Goal: Task Accomplishment & Management: Manage account settings

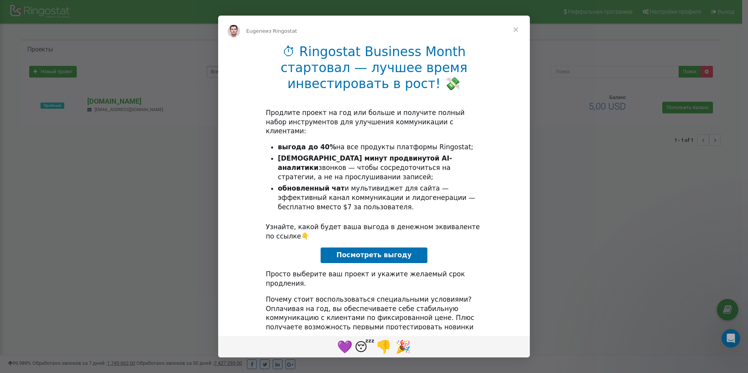
click at [517, 27] on span "Закрыть" at bounding box center [515, 30] width 28 height 28
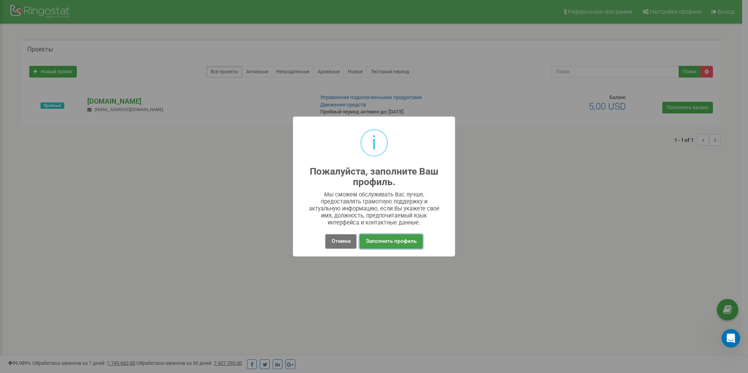
click at [412, 245] on button "Заполнить профиль" at bounding box center [390, 241] width 63 height 14
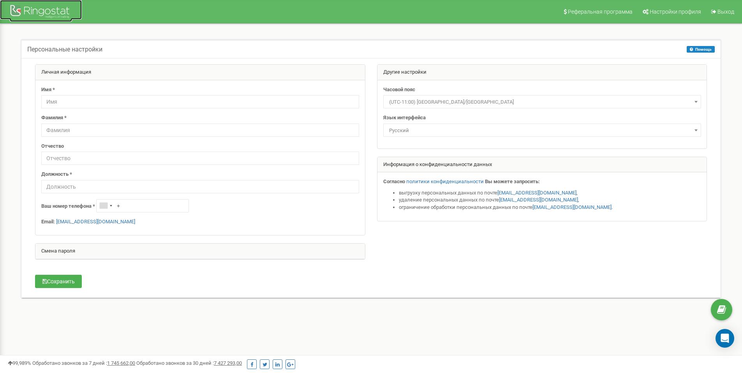
click at [46, 9] on div at bounding box center [41, 12] width 62 height 19
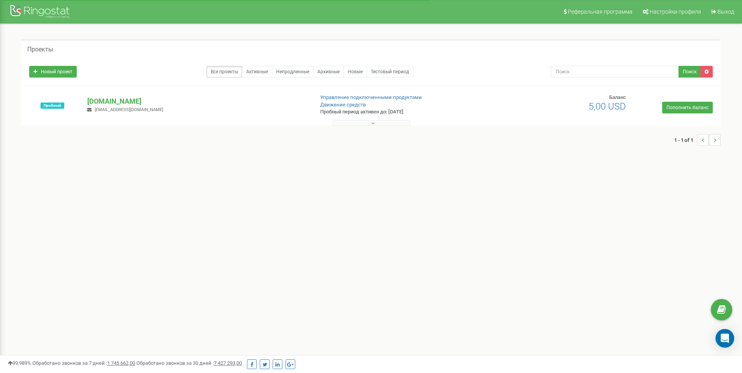
click at [106, 102] on p "intellmed.kz" at bounding box center [197, 101] width 220 height 10
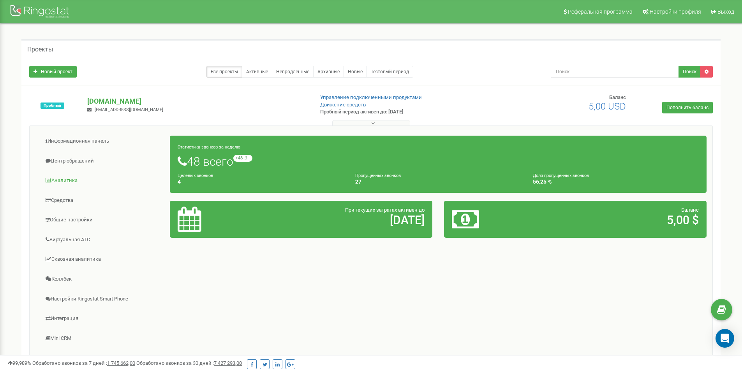
scroll to position [80, 0]
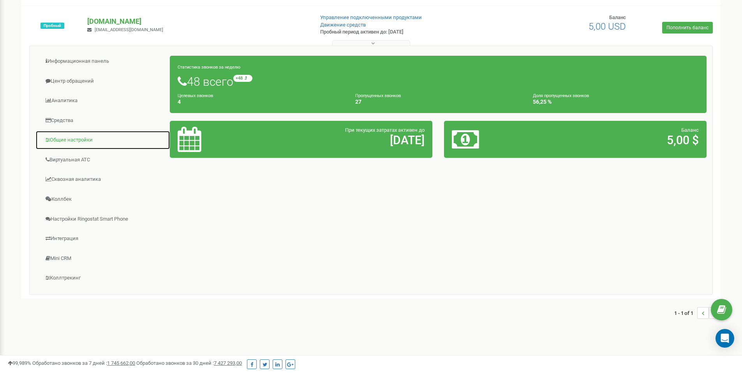
click at [71, 141] on link "Общие настройки" at bounding box center [102, 139] width 135 height 19
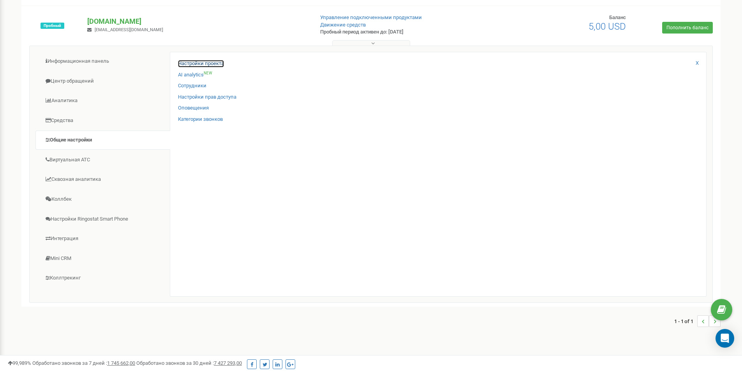
click at [201, 67] on link "Настройки проекта" at bounding box center [201, 63] width 46 height 7
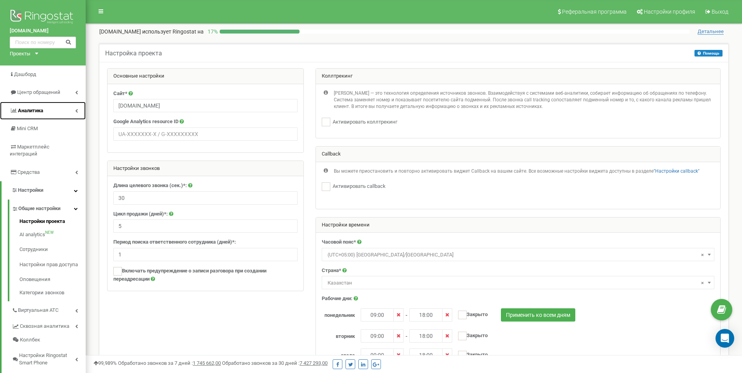
click at [58, 108] on link "Аналитика" at bounding box center [43, 111] width 86 height 18
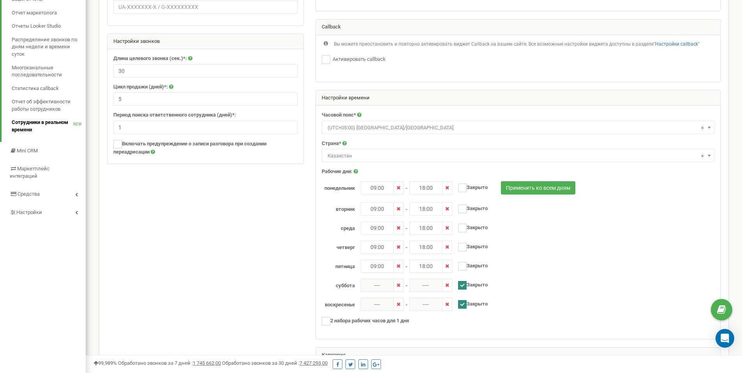
scroll to position [128, 0]
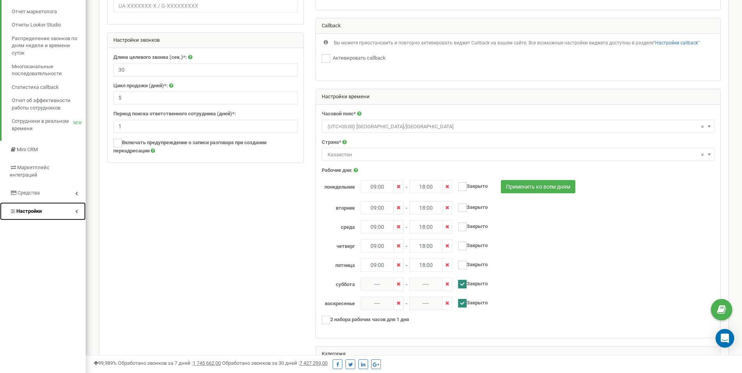
click at [68, 206] on link "Настройки" at bounding box center [43, 211] width 86 height 18
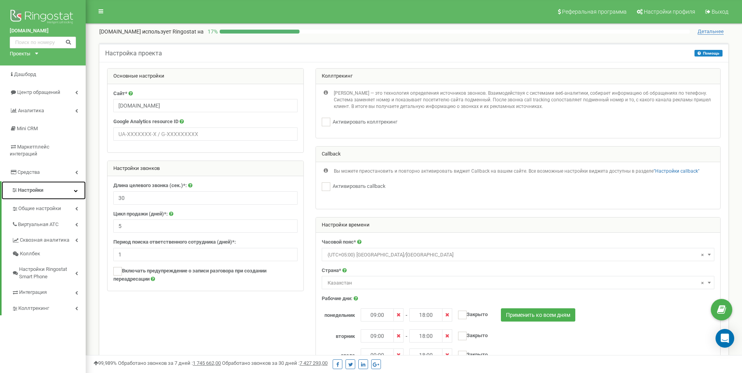
click at [72, 181] on link "Настройки" at bounding box center [44, 190] width 84 height 18
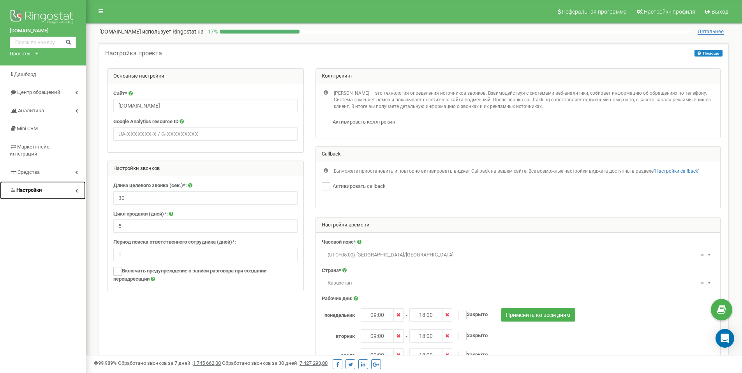
click at [72, 181] on link "Настройки" at bounding box center [43, 190] width 86 height 18
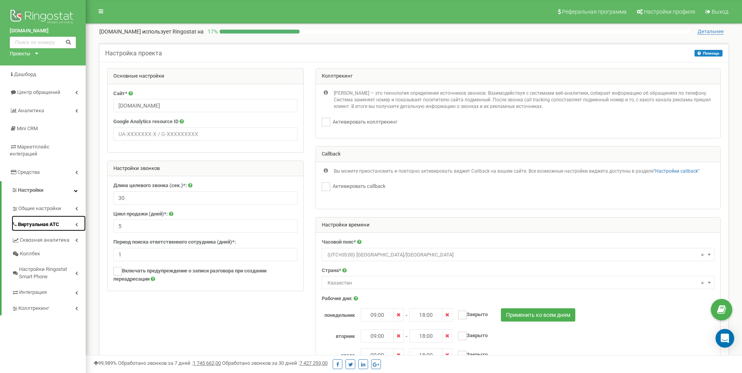
click at [74, 222] on link "Виртуальная АТС" at bounding box center [49, 223] width 74 height 16
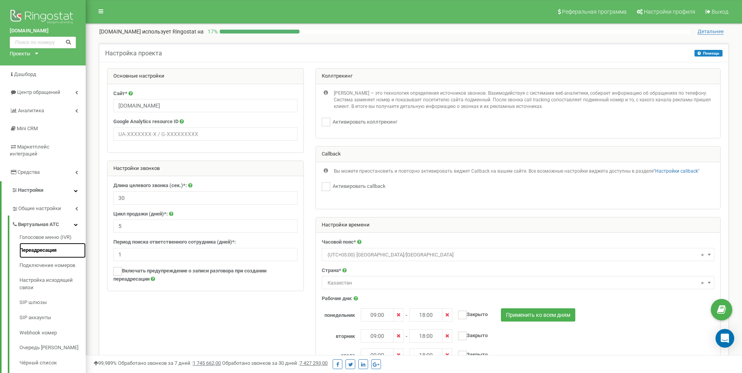
click at [56, 243] on link "Переадресация" at bounding box center [52, 250] width 66 height 15
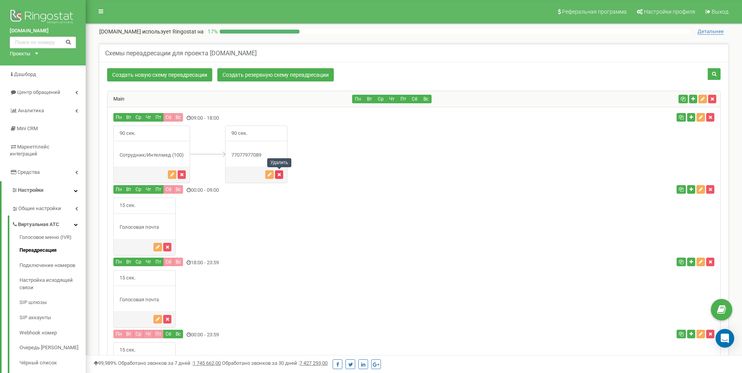
click at [278, 174] on icon "button" at bounding box center [279, 174] width 4 height 5
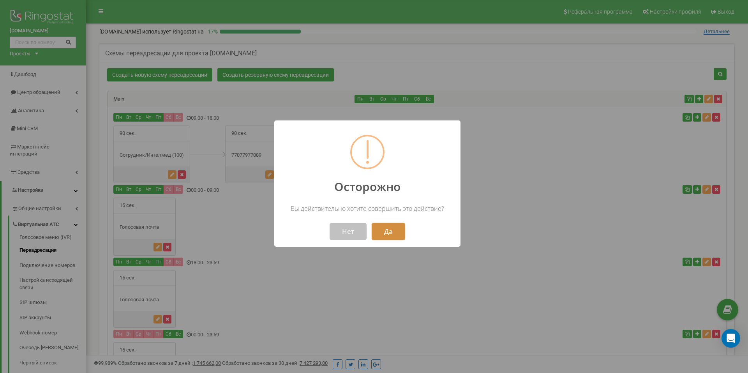
click at [388, 233] on button "Да" at bounding box center [387, 231] width 33 height 17
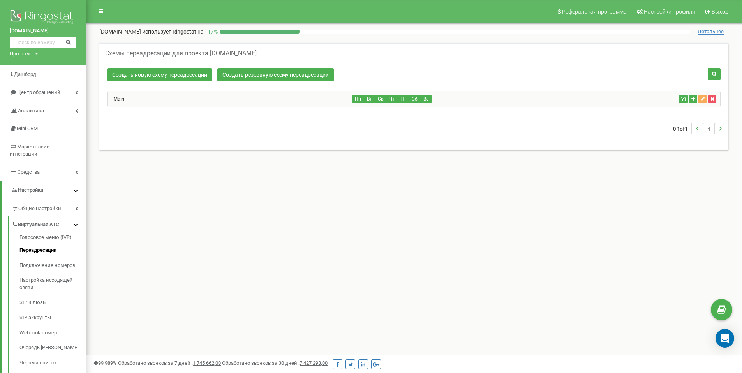
click at [255, 97] on div "Main" at bounding box center [229, 99] width 245 height 16
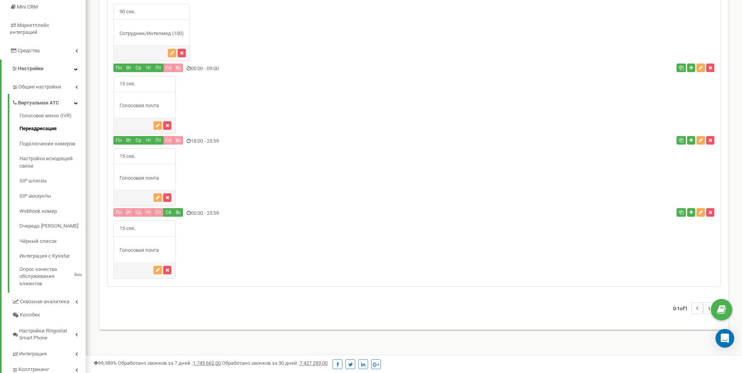
scroll to position [122, 0]
